Goal: Transaction & Acquisition: Download file/media

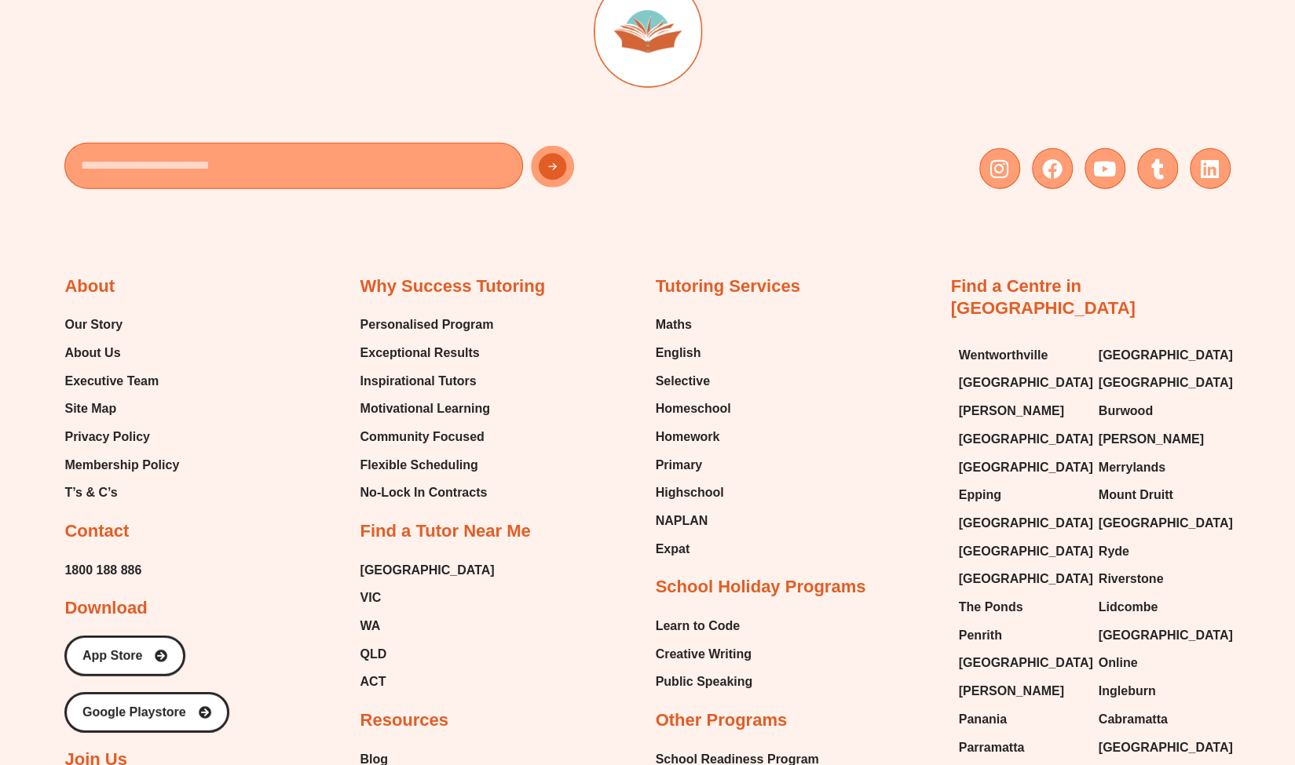
scroll to position [6783, 0]
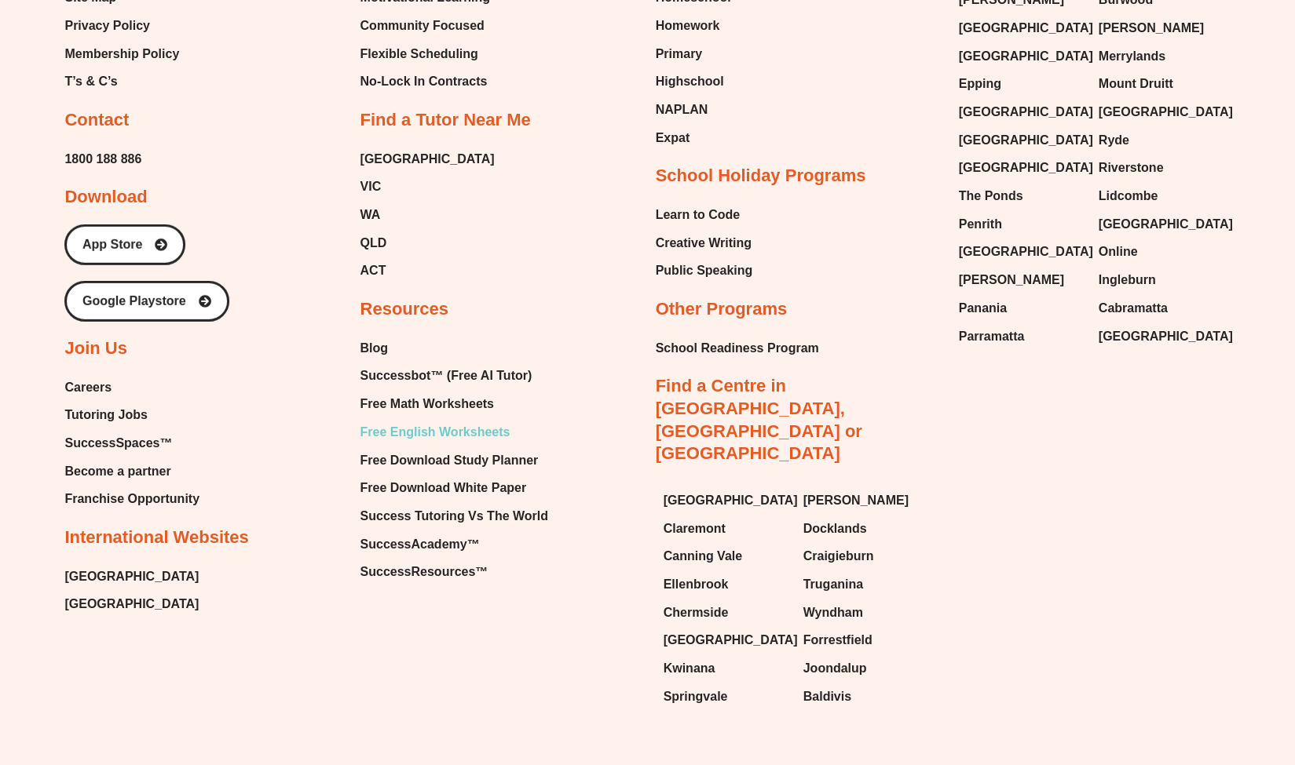
click at [403, 421] on span "Free English Worksheets" at bounding box center [435, 433] width 150 height 24
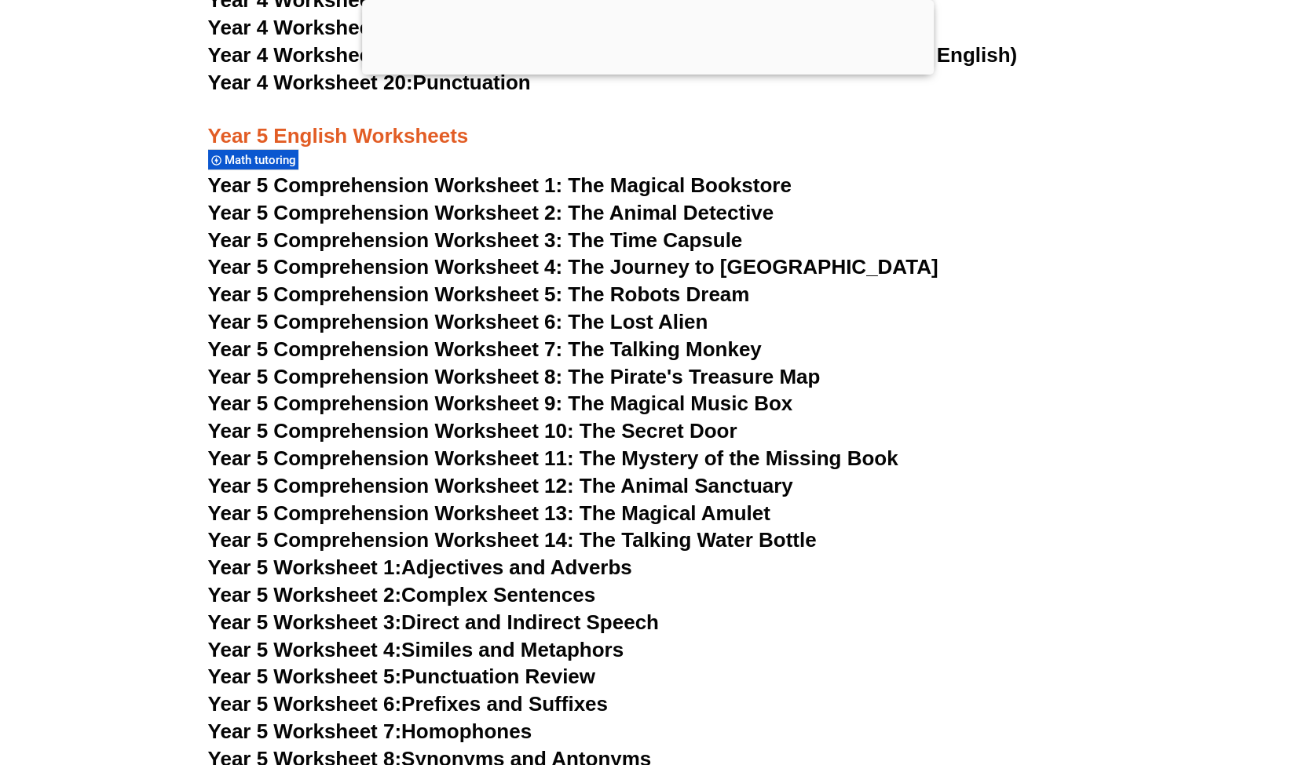
scroll to position [7555, 0]
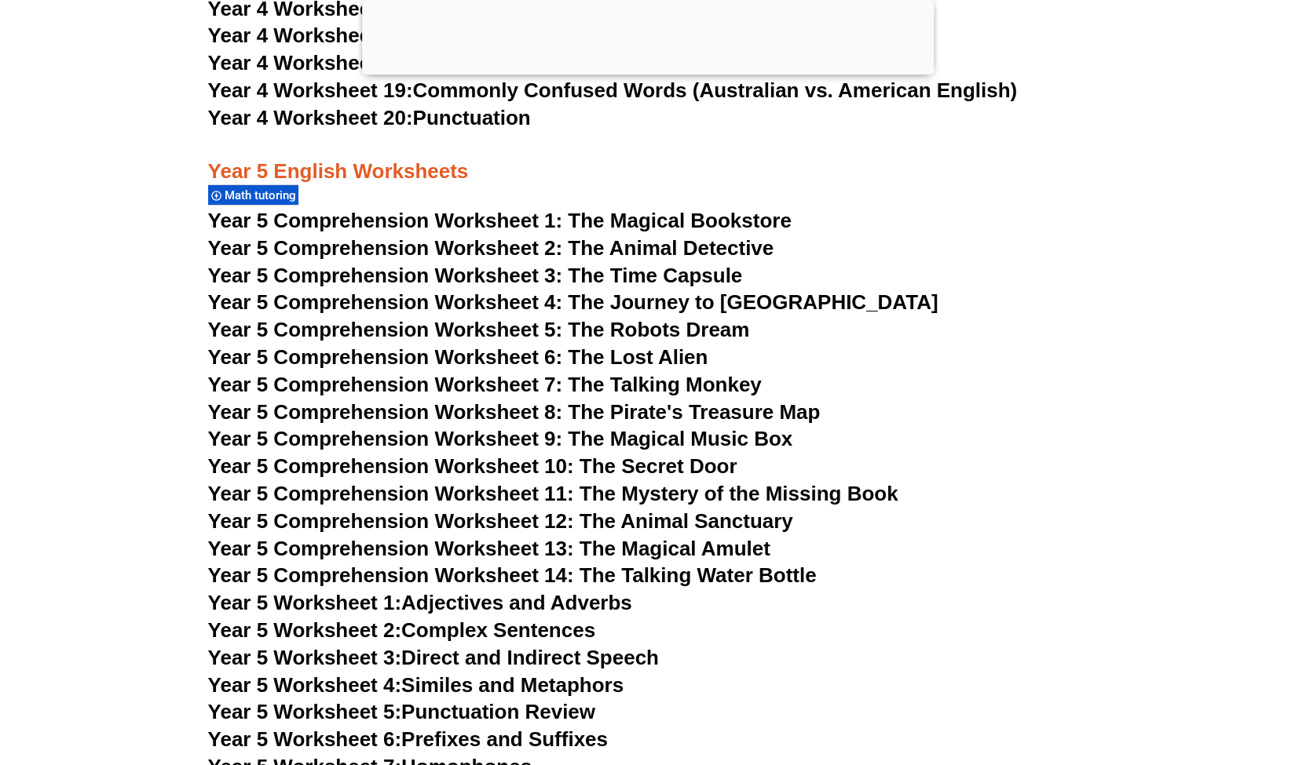
scroll to position [7526, 0]
click at [583, 439] on span "Year 5 Comprehension Worksheet 9: The Magical Music Box" at bounding box center [500, 440] width 585 height 24
